Goal: Task Accomplishment & Management: Manage account settings

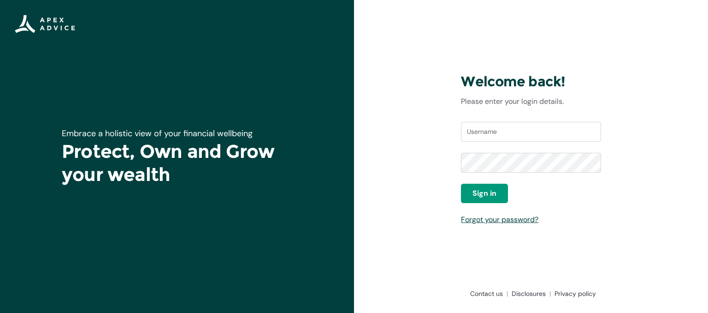
click at [626, 62] on div "Welcome back! Please enter your login details. Username Password Sign in Forgot…" at bounding box center [531, 156] width 354 height 313
click at [599, 242] on div "Welcome back! Please enter your login details. Username Password Sign in Forgot…" at bounding box center [531, 156] width 155 height 243
click at [513, 220] on link "Forgot your password?" at bounding box center [499, 219] width 77 height 10
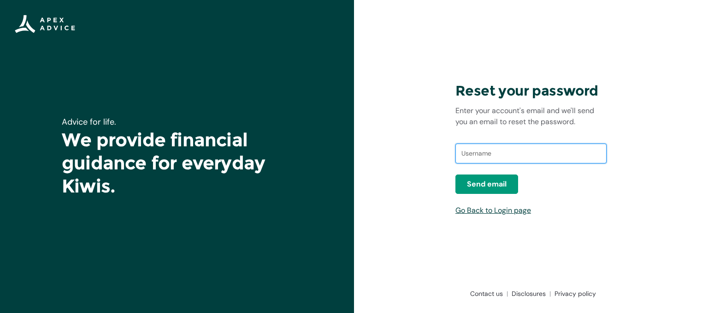
click at [472, 155] on input "text" at bounding box center [530, 153] width 151 height 20
type input "mcdermitt@xtra.co.nz"
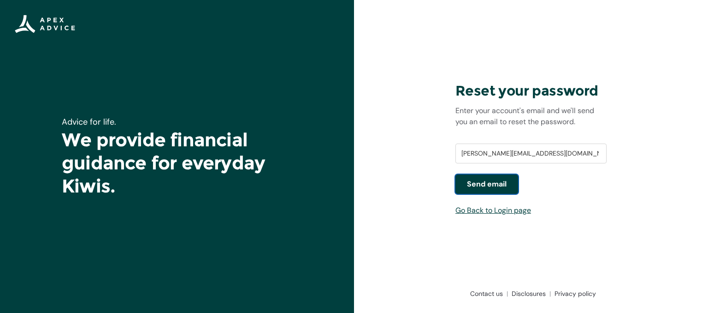
click at [502, 186] on span "Send email" at bounding box center [487, 183] width 40 height 11
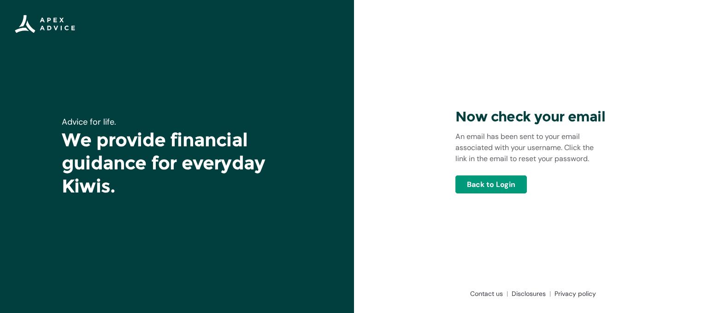
click at [572, 59] on div "Now check your email An email has been sent to your email associated with your …" at bounding box center [531, 156] width 354 height 313
click at [491, 181] on link "Back to Login" at bounding box center [490, 184] width 71 height 18
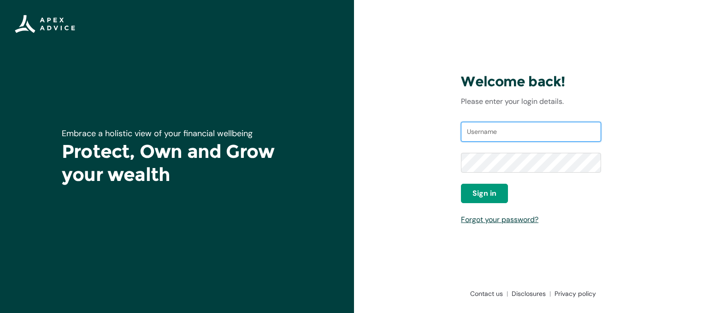
click at [485, 131] on input "Username" at bounding box center [531, 132] width 140 height 20
type input "mcdermitt@xtra.co.nz"
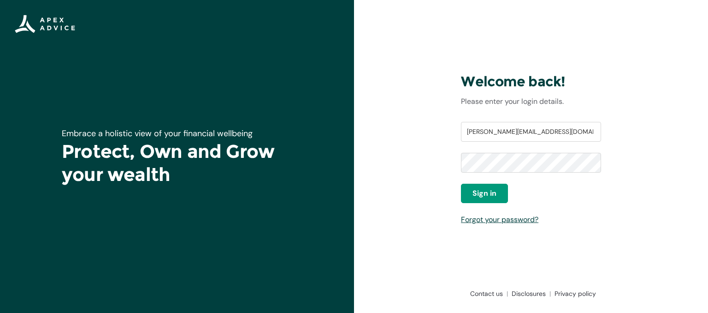
click at [491, 180] on div "Password" at bounding box center [531, 168] width 140 height 31
click at [488, 195] on span "Sign in" at bounding box center [484, 193] width 24 height 11
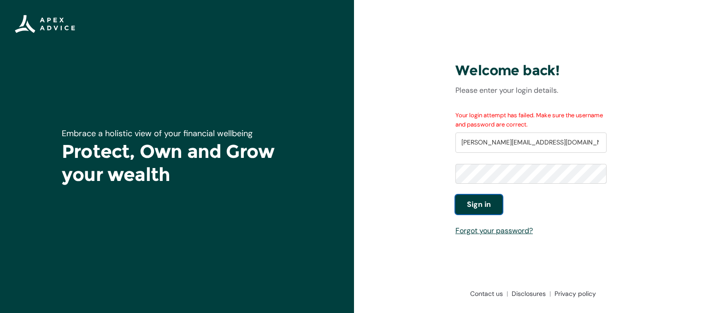
click at [488, 195] on button "Sign in" at bounding box center [478, 204] width 47 height 19
